Goal: Task Accomplishment & Management: Manage account settings

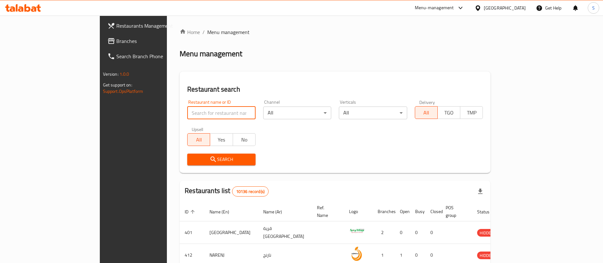
click at [192, 117] on input "search" at bounding box center [221, 112] width 68 height 13
paste input "683437"
type input "683437"
click button "Search" at bounding box center [221, 160] width 68 height 12
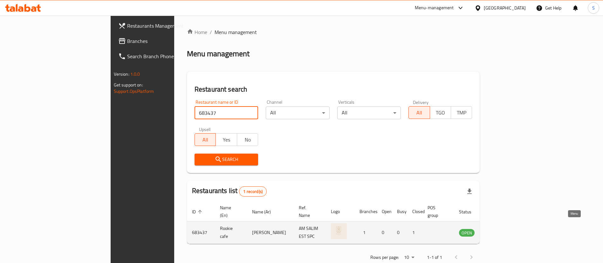
click at [500, 230] on icon "enhanced table" at bounding box center [496, 232] width 7 height 5
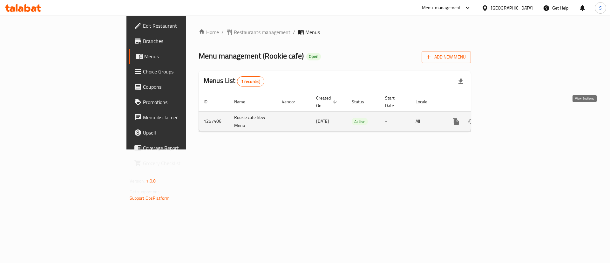
click at [506, 118] on icon "enhanced table" at bounding box center [502, 122] width 8 height 8
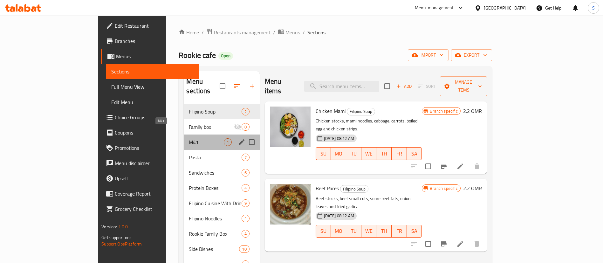
click at [189, 138] on span "M41" at bounding box center [206, 142] width 35 height 8
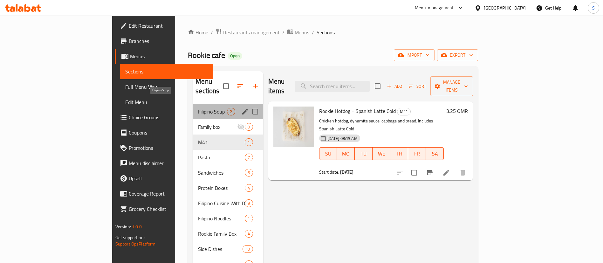
click at [198, 108] on span "Filipino Soup" at bounding box center [212, 112] width 29 height 8
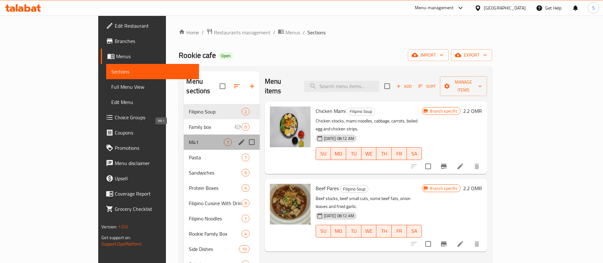
click at [189, 138] on span "M41" at bounding box center [206, 142] width 35 height 8
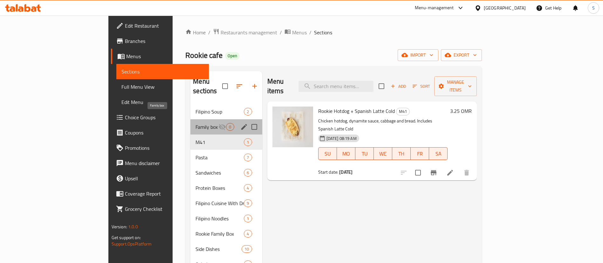
click at [195, 123] on span "Family box" at bounding box center [206, 127] width 23 height 8
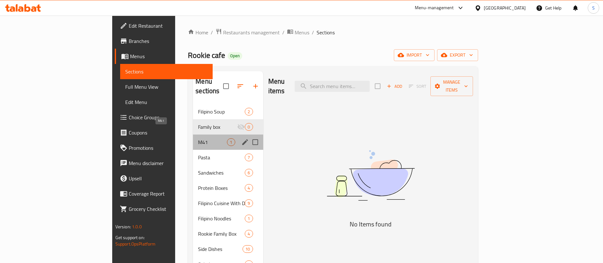
click at [198, 138] on span "M41" at bounding box center [212, 142] width 29 height 8
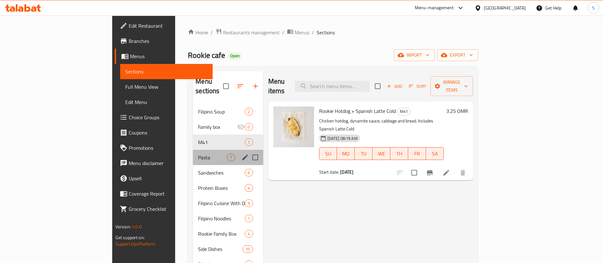
click at [193, 152] on div "Pasta 7" at bounding box center [228, 157] width 70 height 15
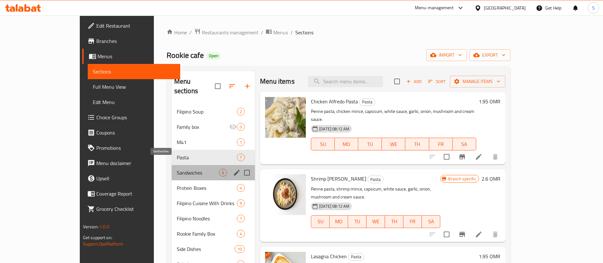
click at [177, 169] on span "Sandwiches" at bounding box center [198, 173] width 42 height 8
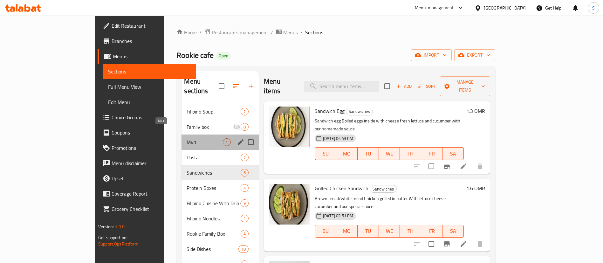
click at [187, 138] on span "M41" at bounding box center [205, 142] width 36 height 8
